Goal: Transaction & Acquisition: Purchase product/service

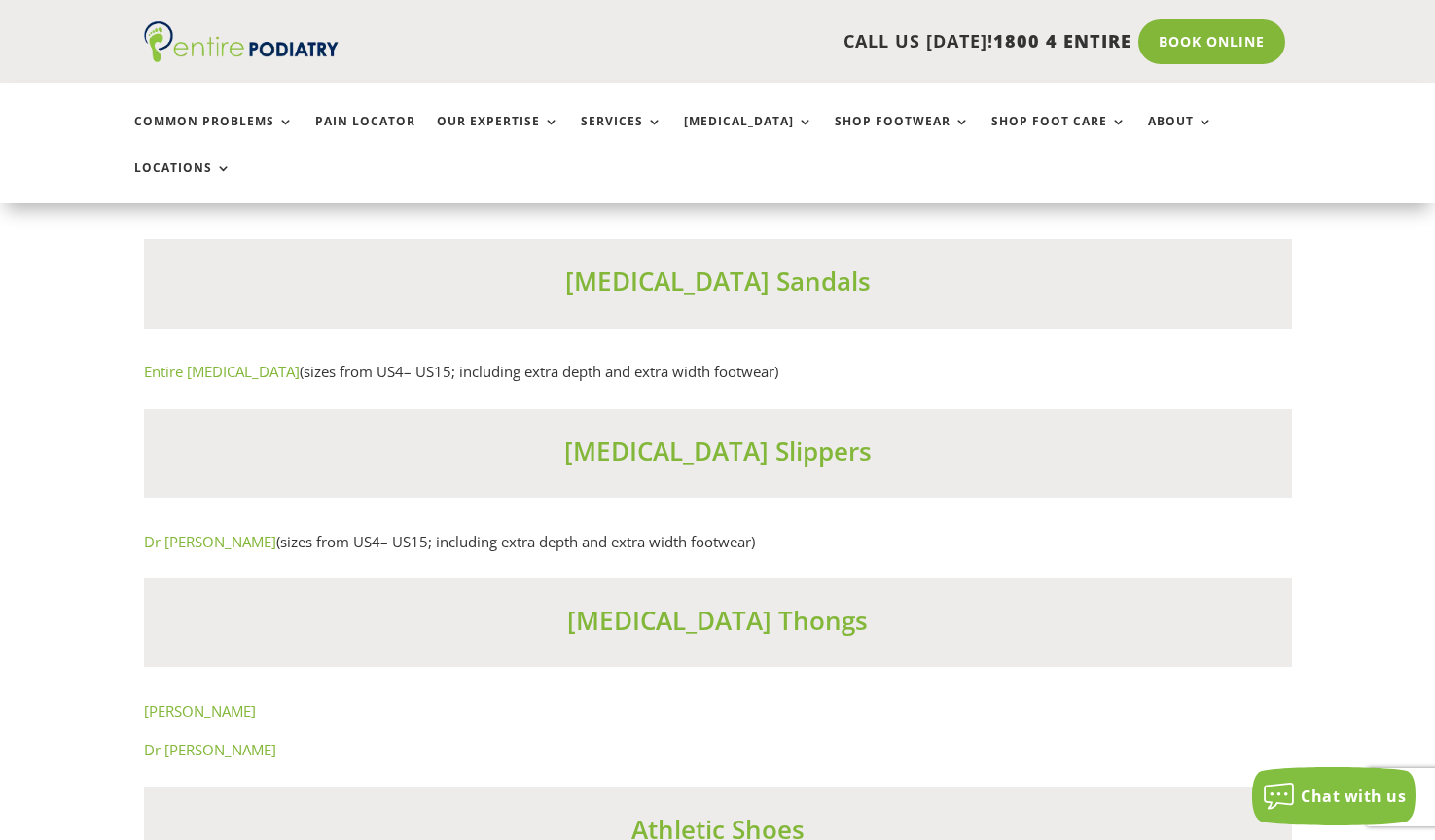
scroll to position [11846, 0]
click at [1027, 528] on p "Dr Comfort (sizes from US4– US15; including extra depth and extra width footwea…" at bounding box center [718, 540] width 1149 height 25
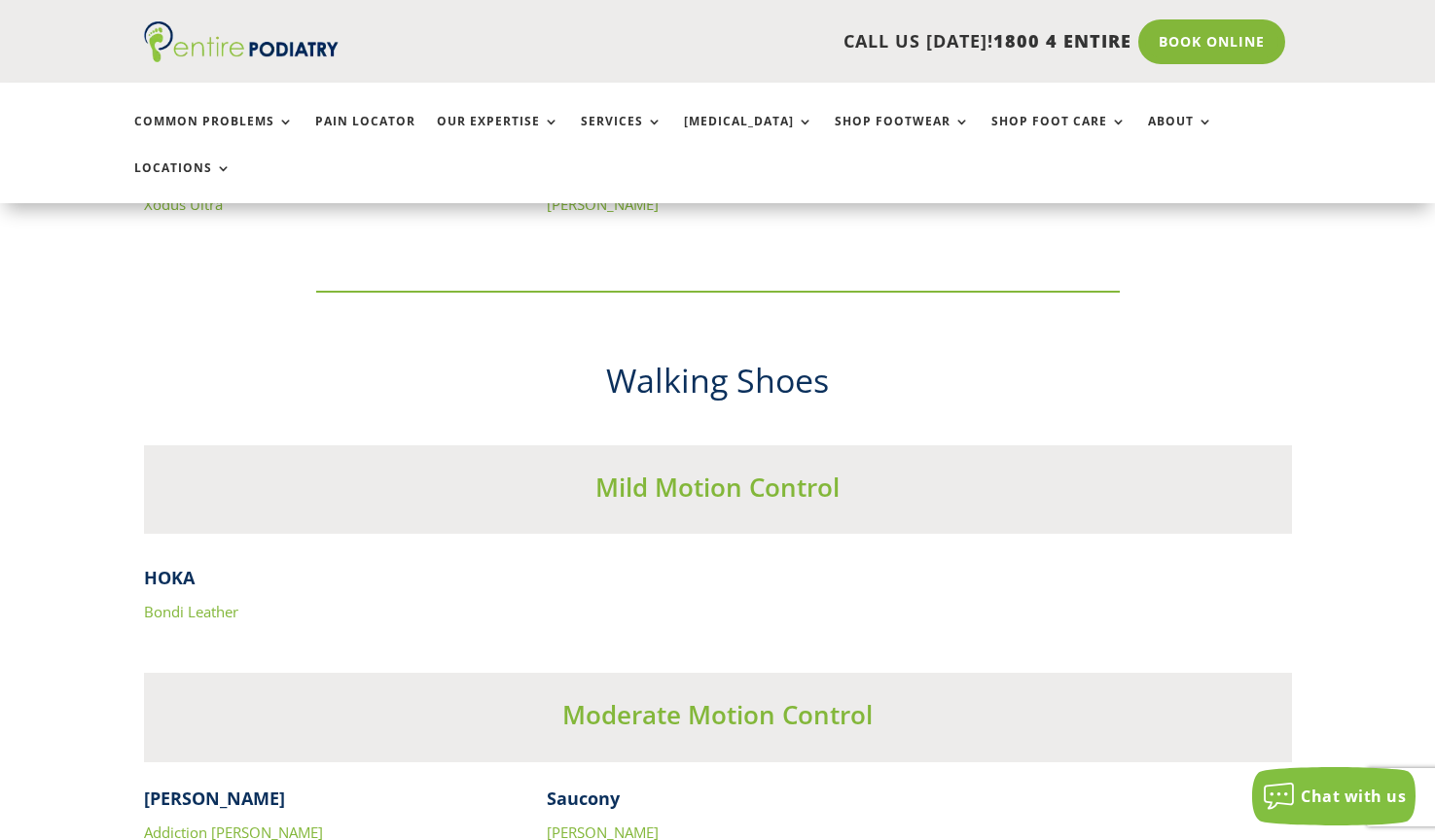
scroll to position [5753, 0]
click at [235, 604] on link "Bondi Leather" at bounding box center [191, 614] width 94 height 20
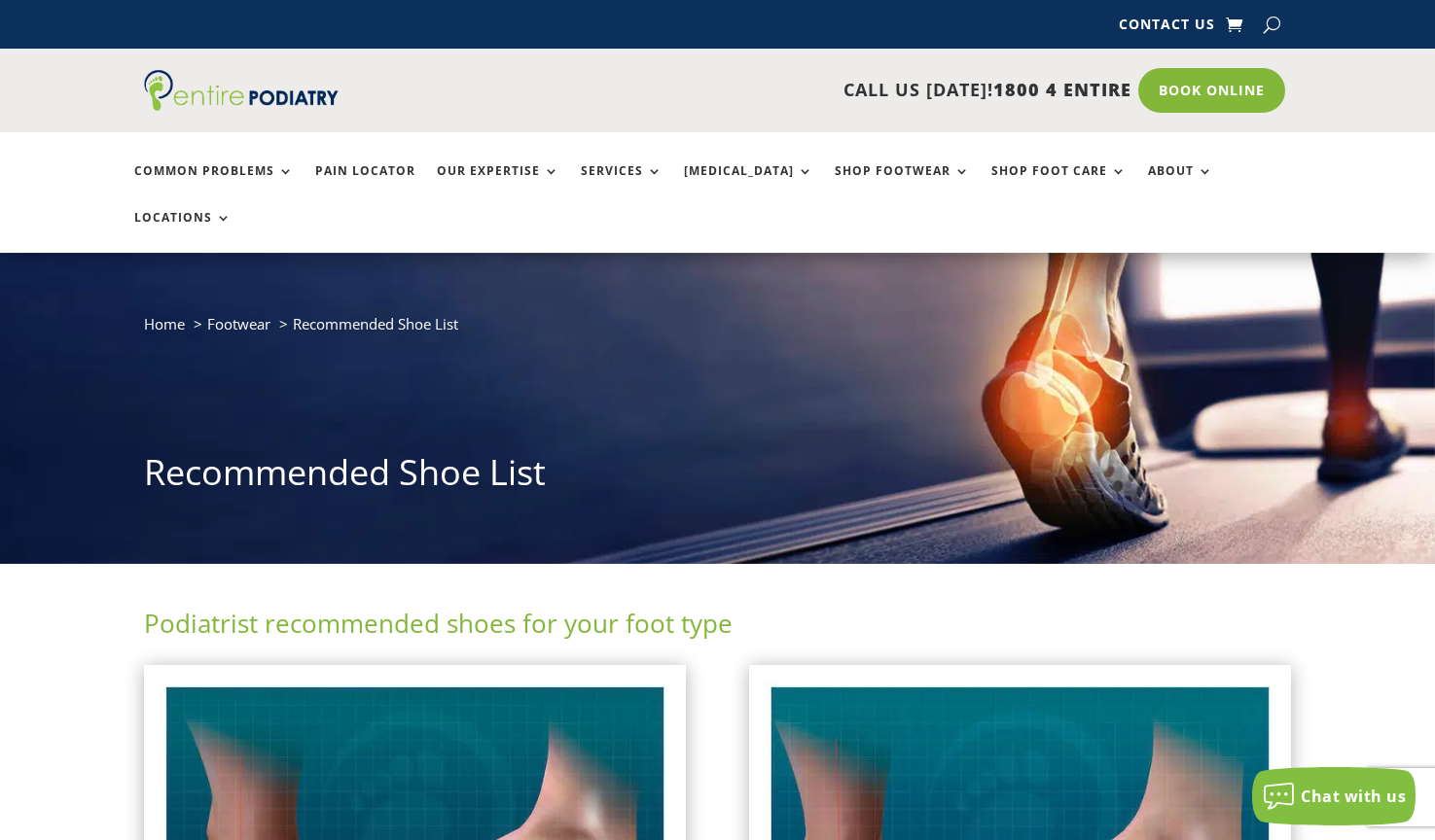
scroll to position [0, 0]
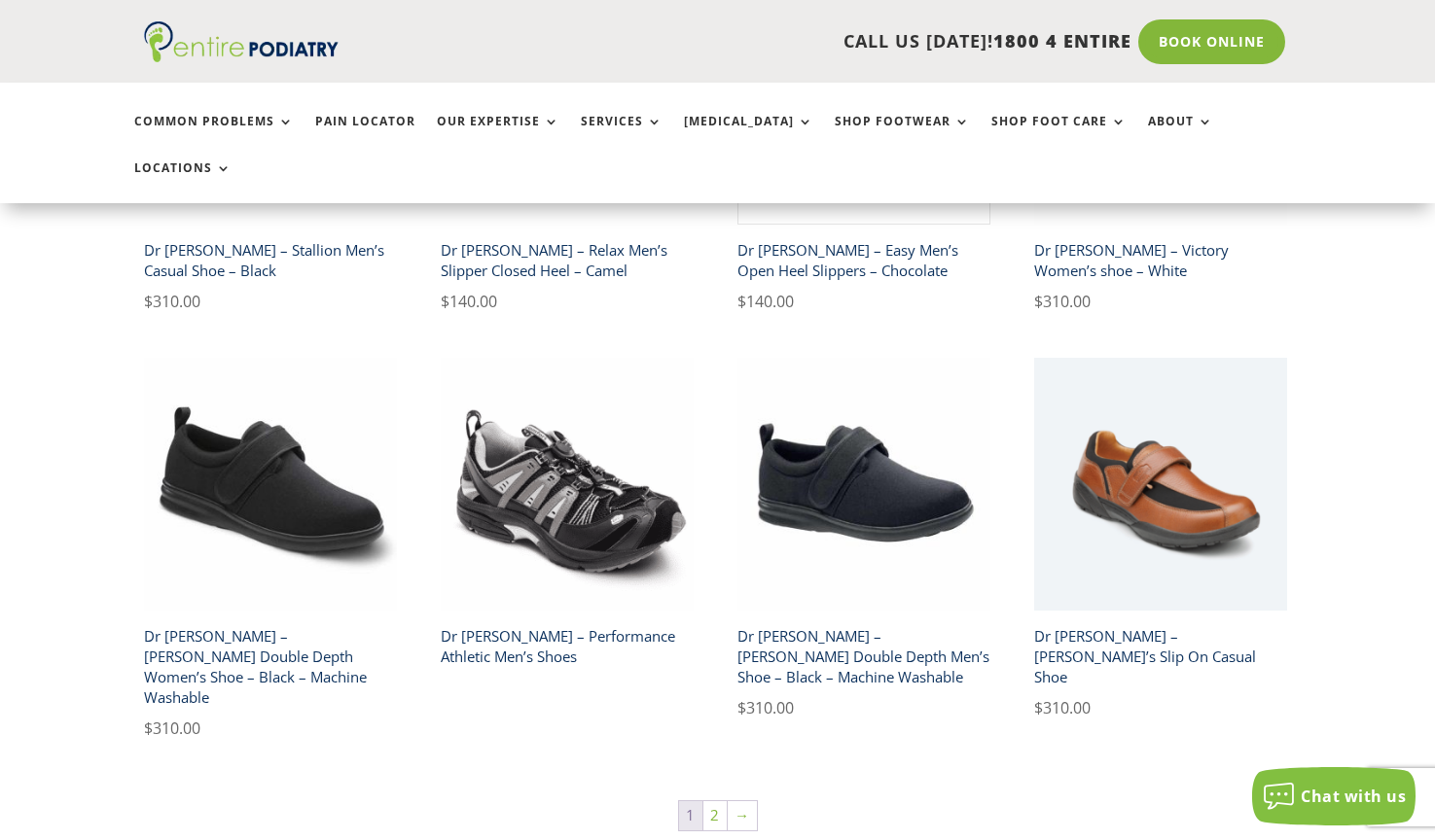
scroll to position [3144, 0]
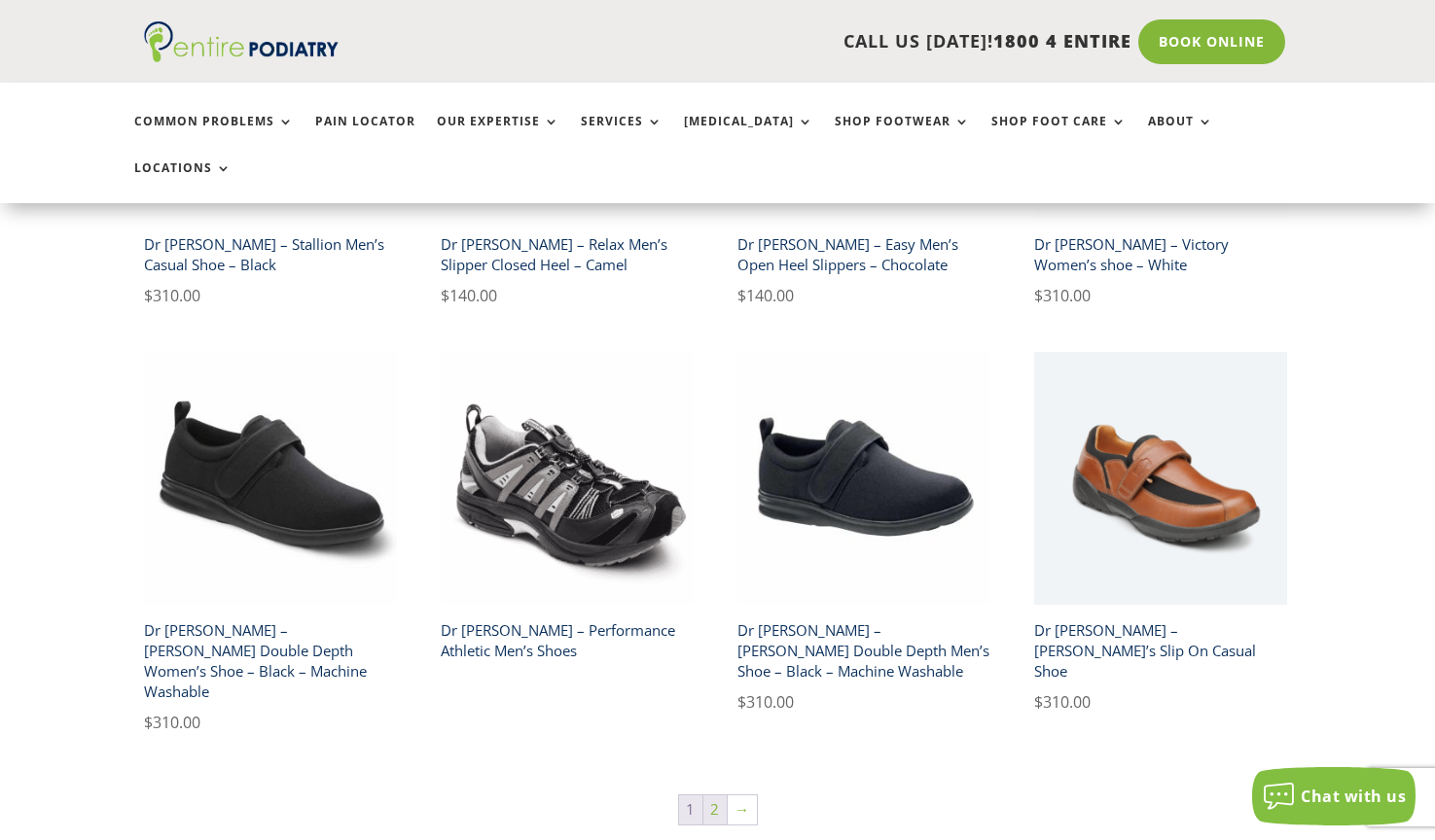
click at [725, 795] on link "2" at bounding box center [715, 809] width 23 height 29
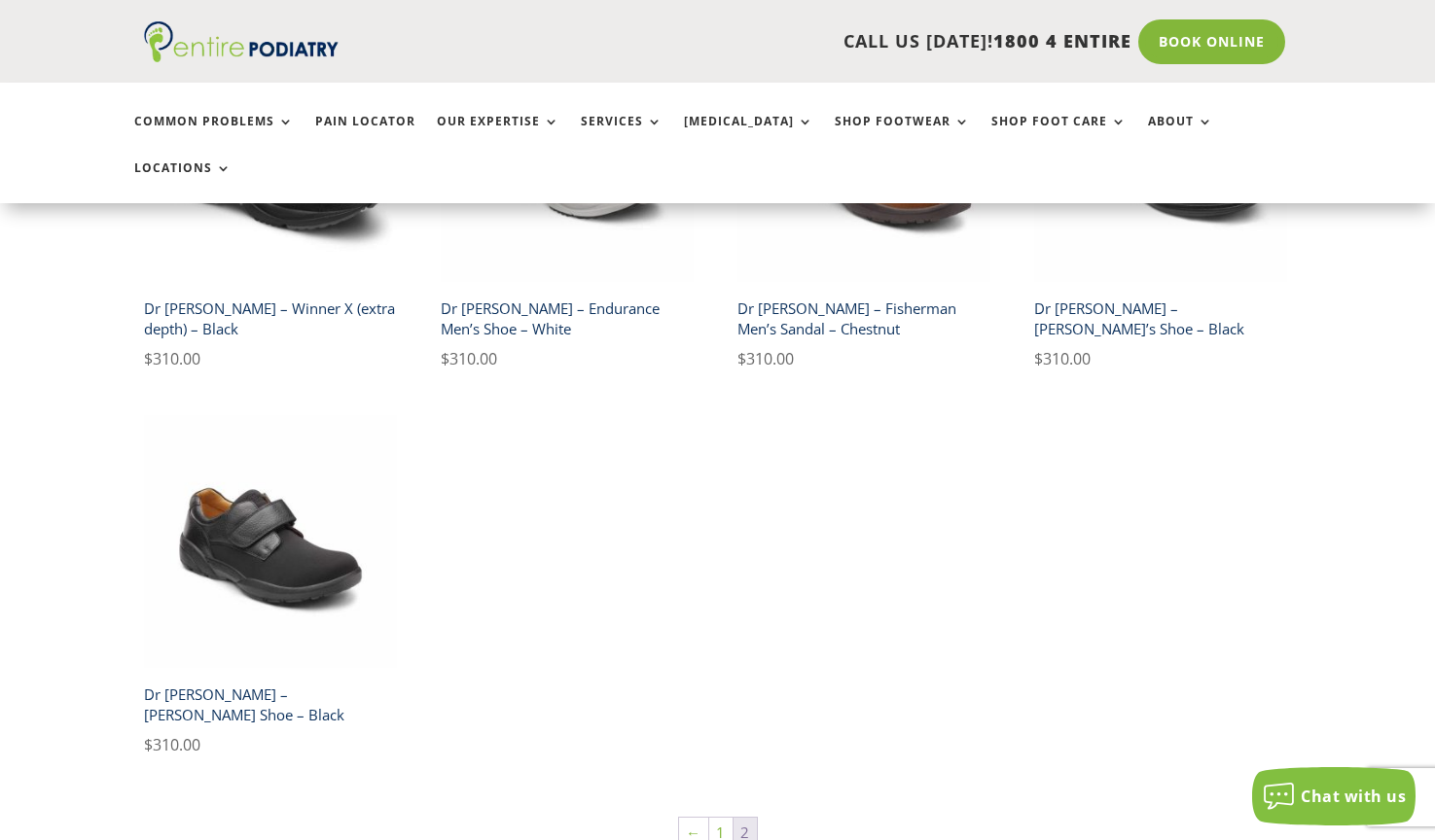
scroll to position [1072, 0]
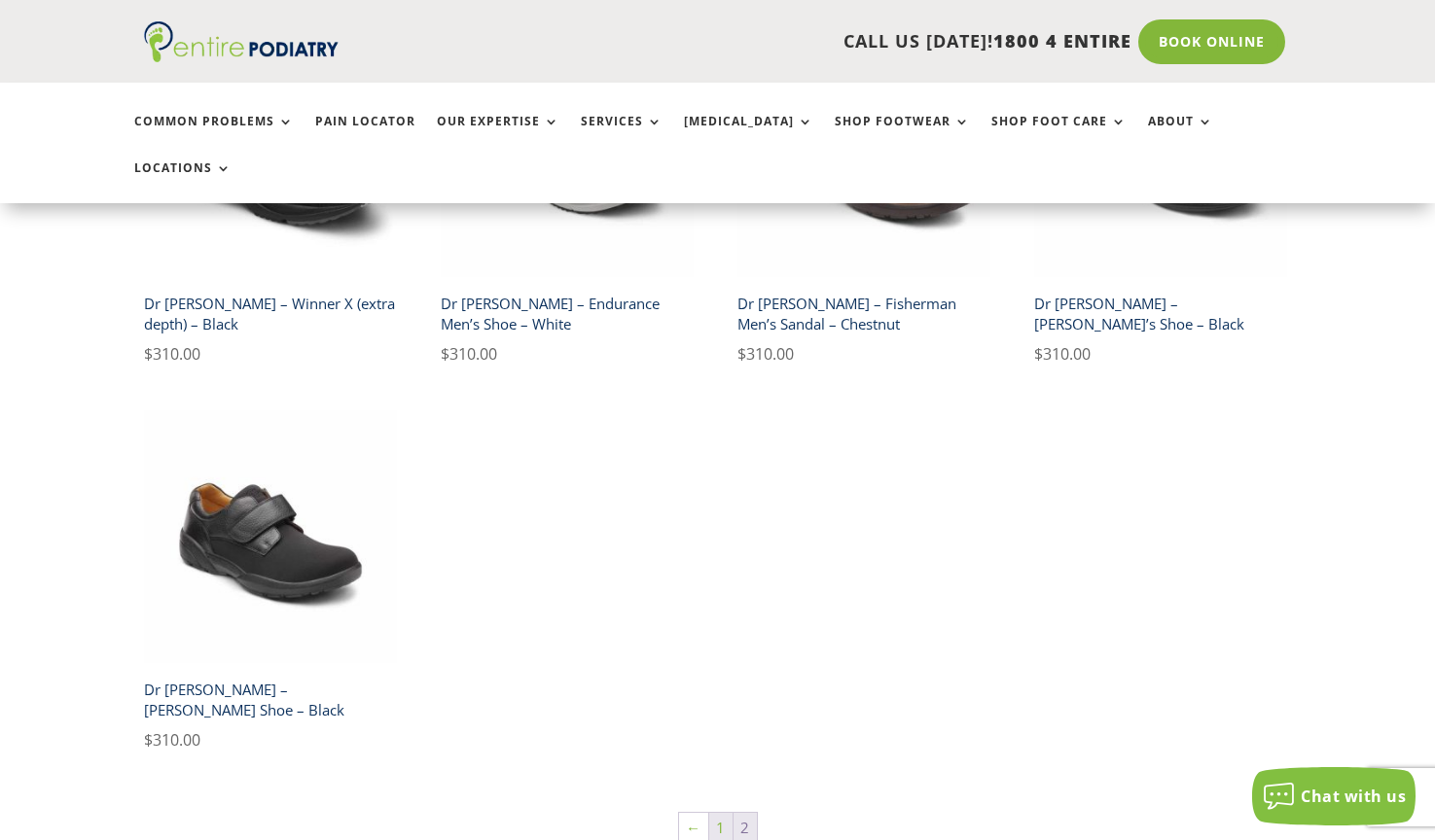
click at [714, 813] on link "1" at bounding box center [720, 827] width 23 height 29
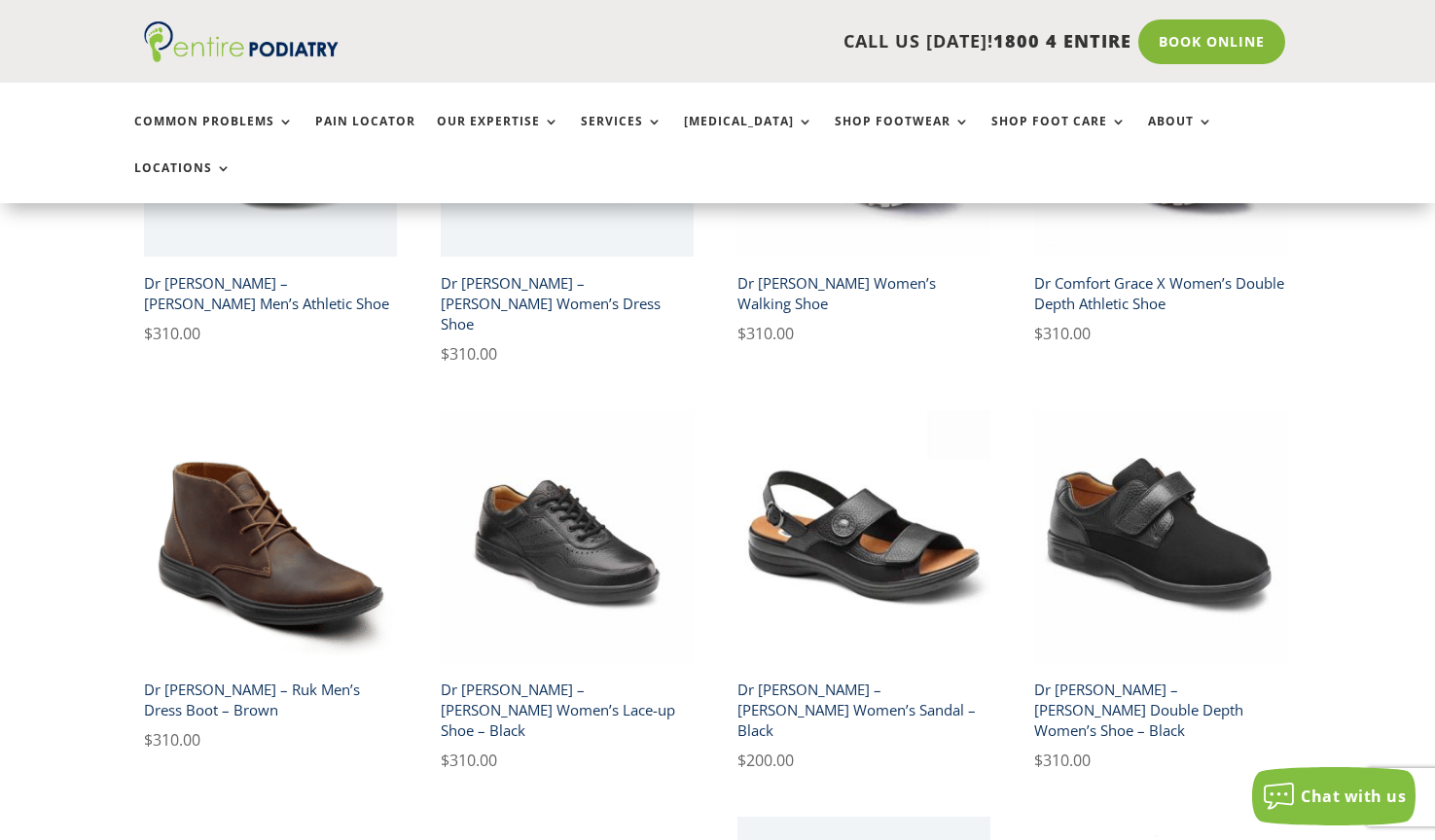
scroll to position [1062, 0]
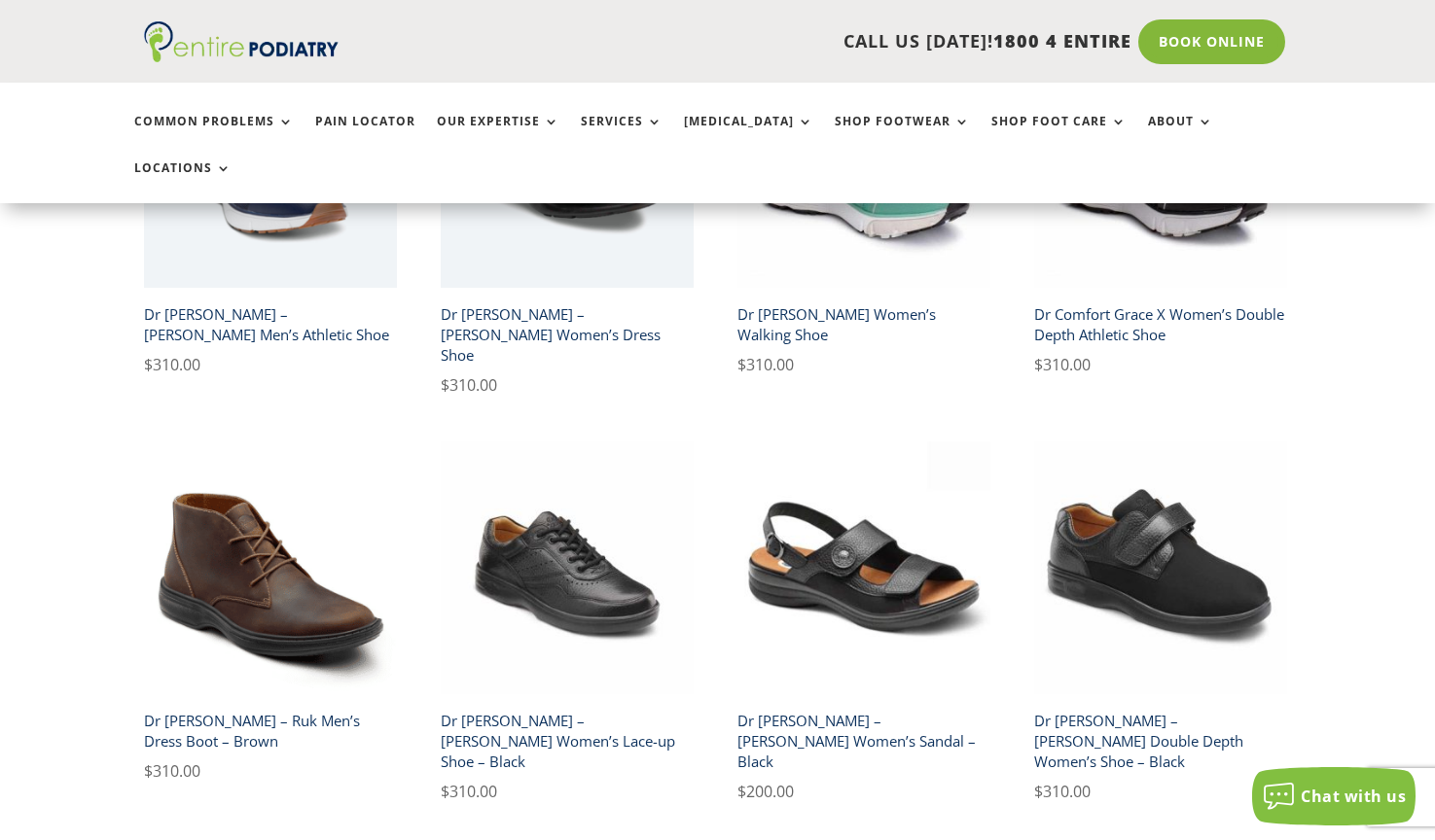
click at [273, 704] on h2 "Dr Comfort – Ruk Men’s Dress Boot – Brown" at bounding box center [270, 732] width 253 height 56
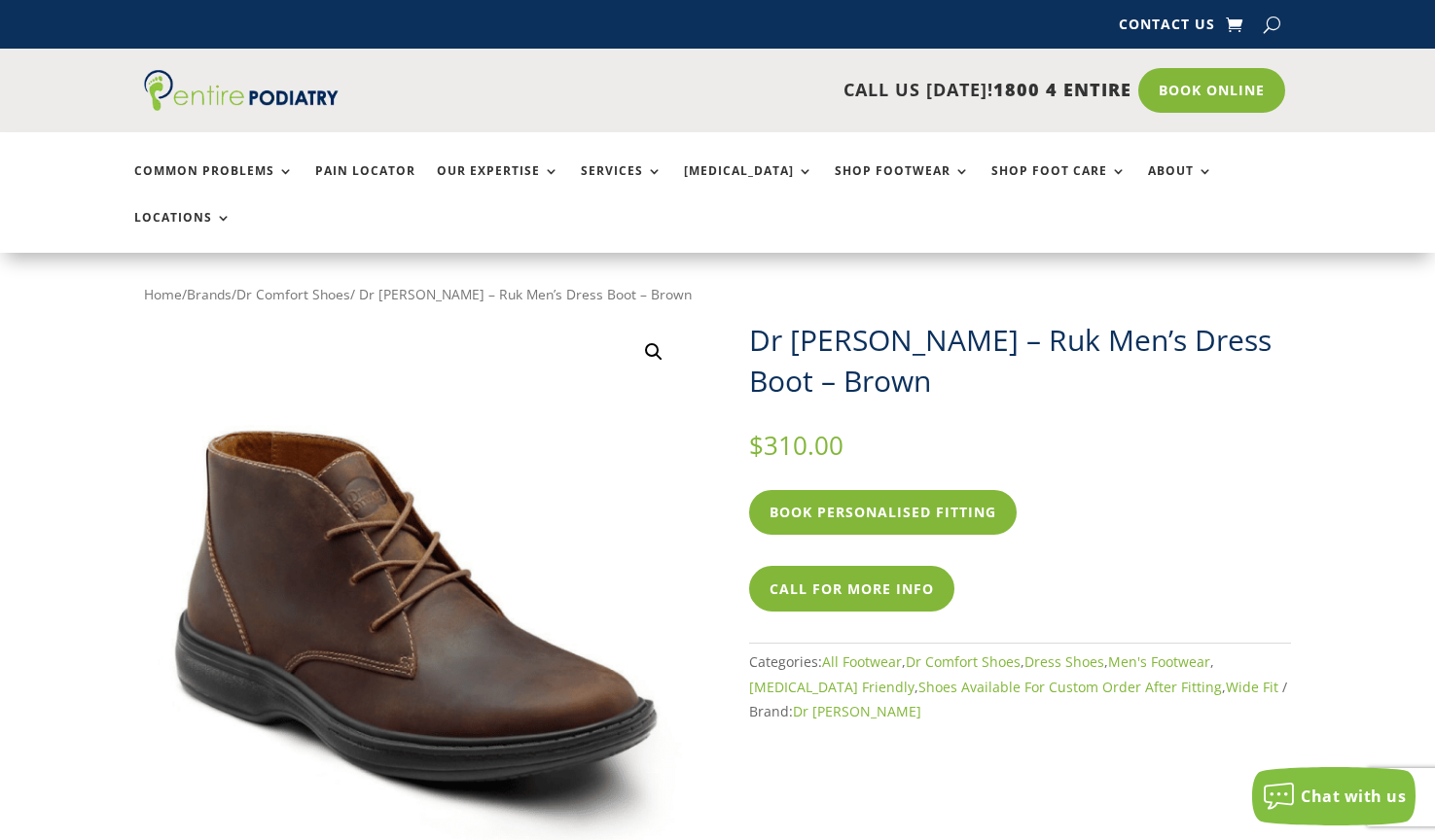
scroll to position [5, 0]
